Goal: Task Accomplishment & Management: Use online tool/utility

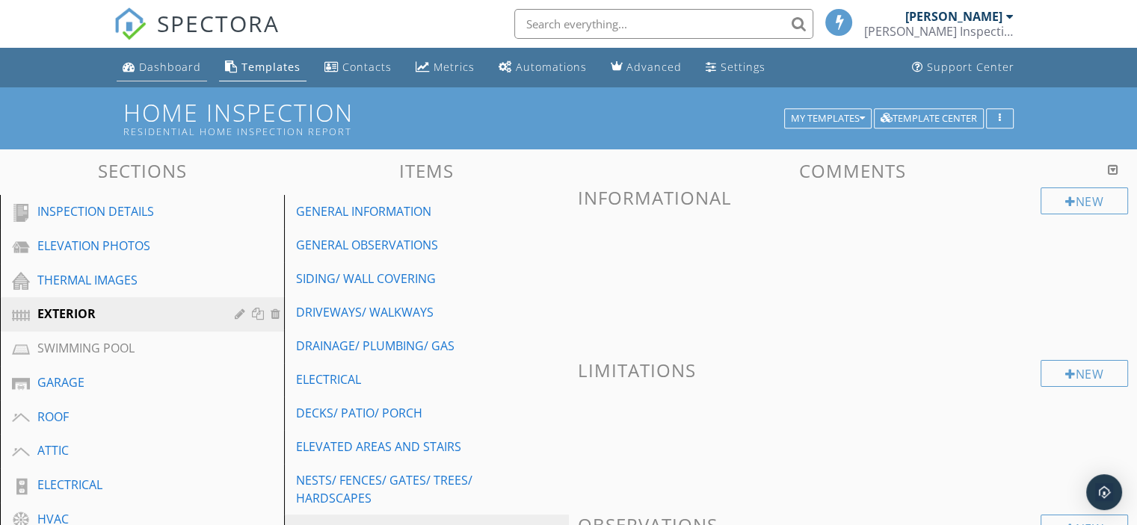
click at [191, 67] on div "Dashboard" at bounding box center [170, 67] width 62 height 14
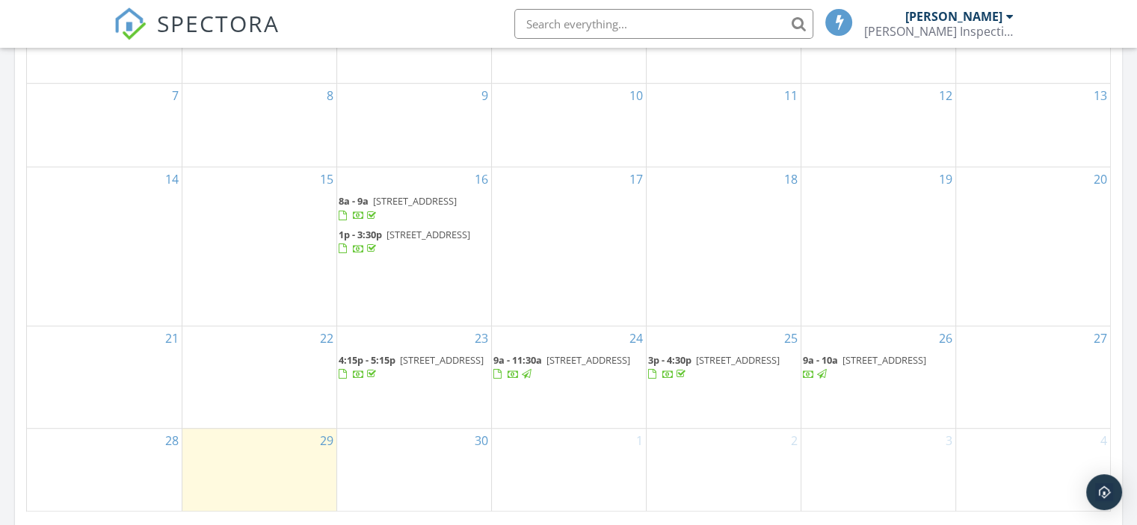
scroll to position [897, 0]
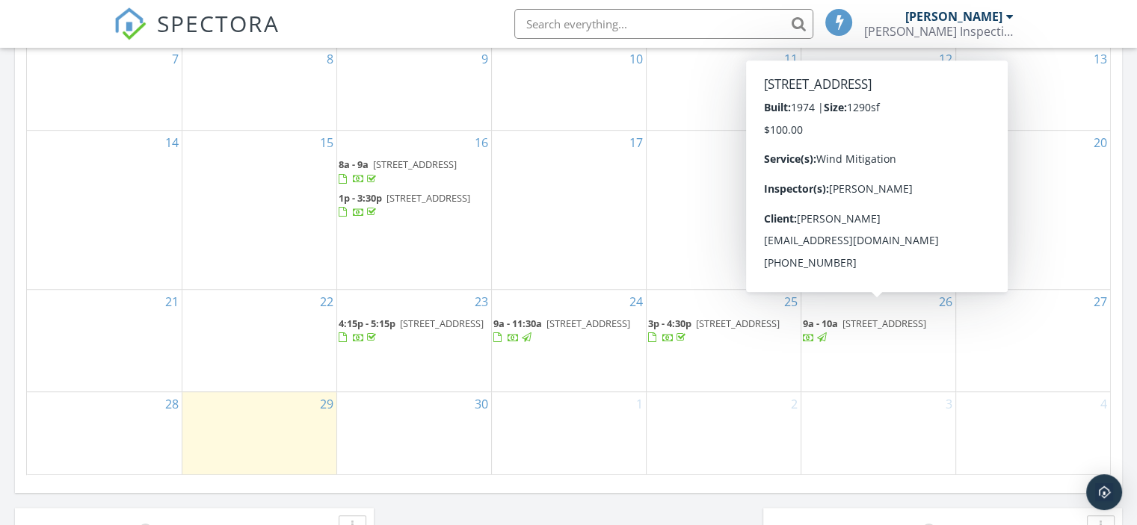
click at [895, 321] on span "[STREET_ADDRESS]" at bounding box center [884, 323] width 84 height 13
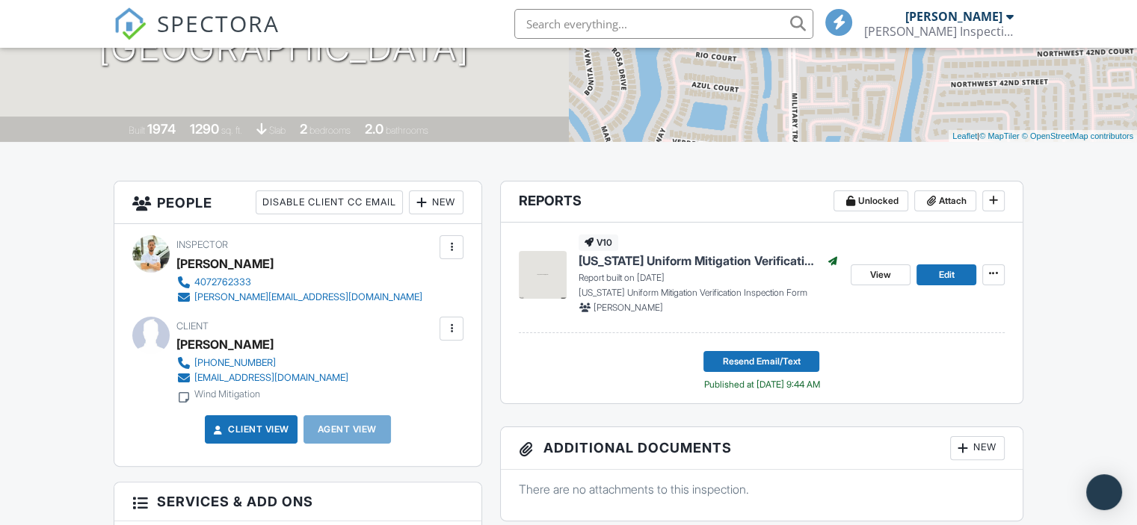
scroll to position [224, 0]
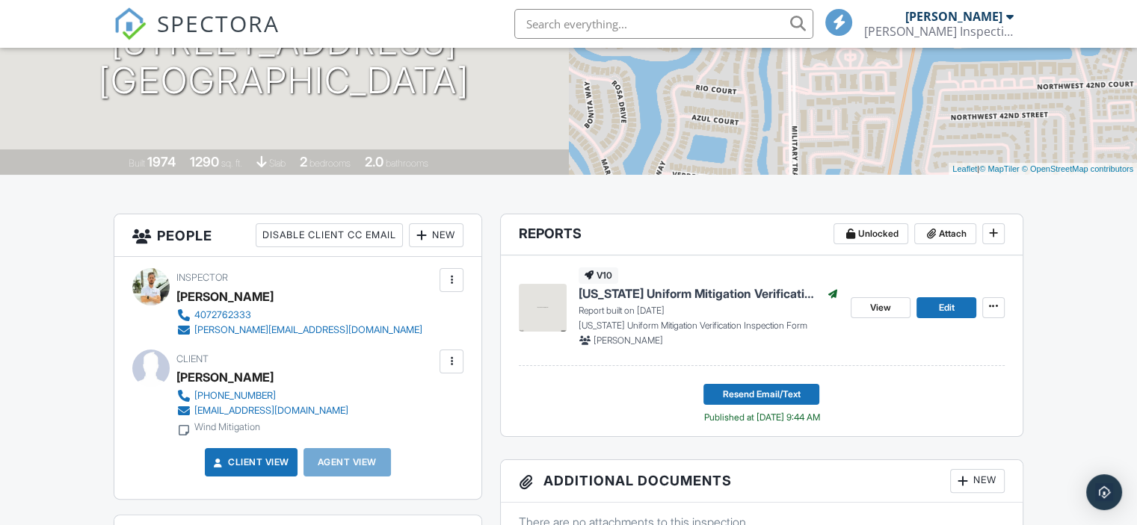
click at [712, 293] on span "[US_STATE] Uniform Mitigation Verification Inspection Form" at bounding box center [699, 293] width 242 height 16
